Goal: Communication & Community: Connect with others

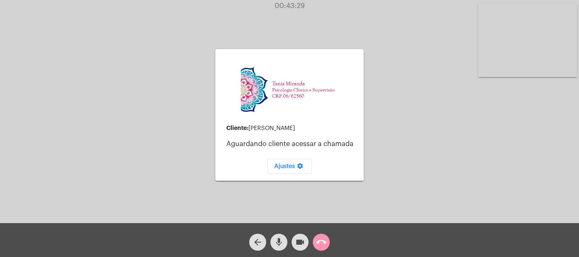
click at [333, 242] on div "arrow_back mic videocam call_end" at bounding box center [289, 240] width 579 height 34
click at [325, 242] on mat-icon "call_end" at bounding box center [321, 242] width 10 height 10
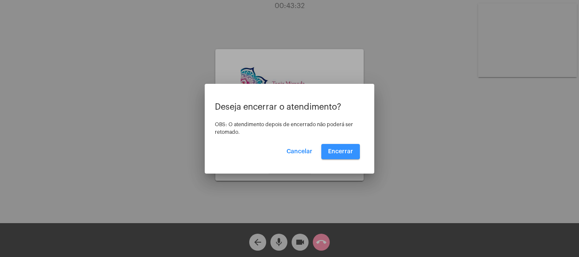
click at [333, 151] on span "Encerrar" at bounding box center [340, 152] width 25 height 6
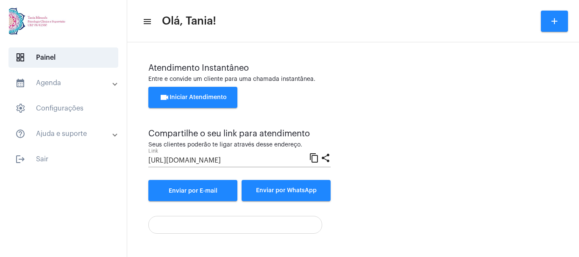
scroll to position [59, 0]
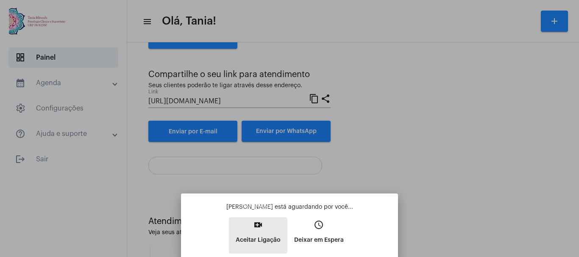
click at [257, 227] on mat-icon "video_call" at bounding box center [258, 225] width 10 height 10
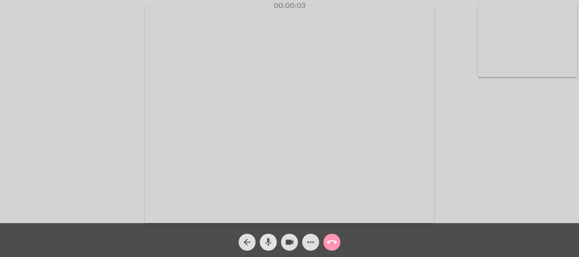
click at [268, 246] on mat-icon "mic" at bounding box center [268, 242] width 10 height 10
click at [269, 242] on mat-icon "mic_off" at bounding box center [268, 242] width 10 height 10
click at [314, 244] on mat-icon "more_horiz" at bounding box center [310, 242] width 10 height 10
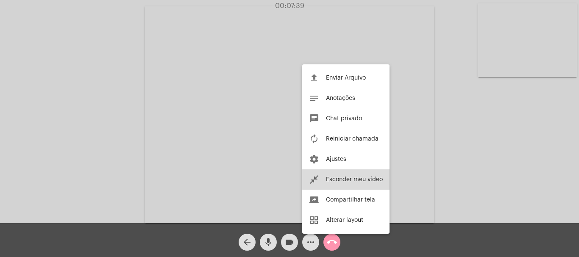
click at [348, 173] on button "close_fullscreen Esconder meu vídeo" at bounding box center [345, 179] width 87 height 20
